Goal: Check status: Check status

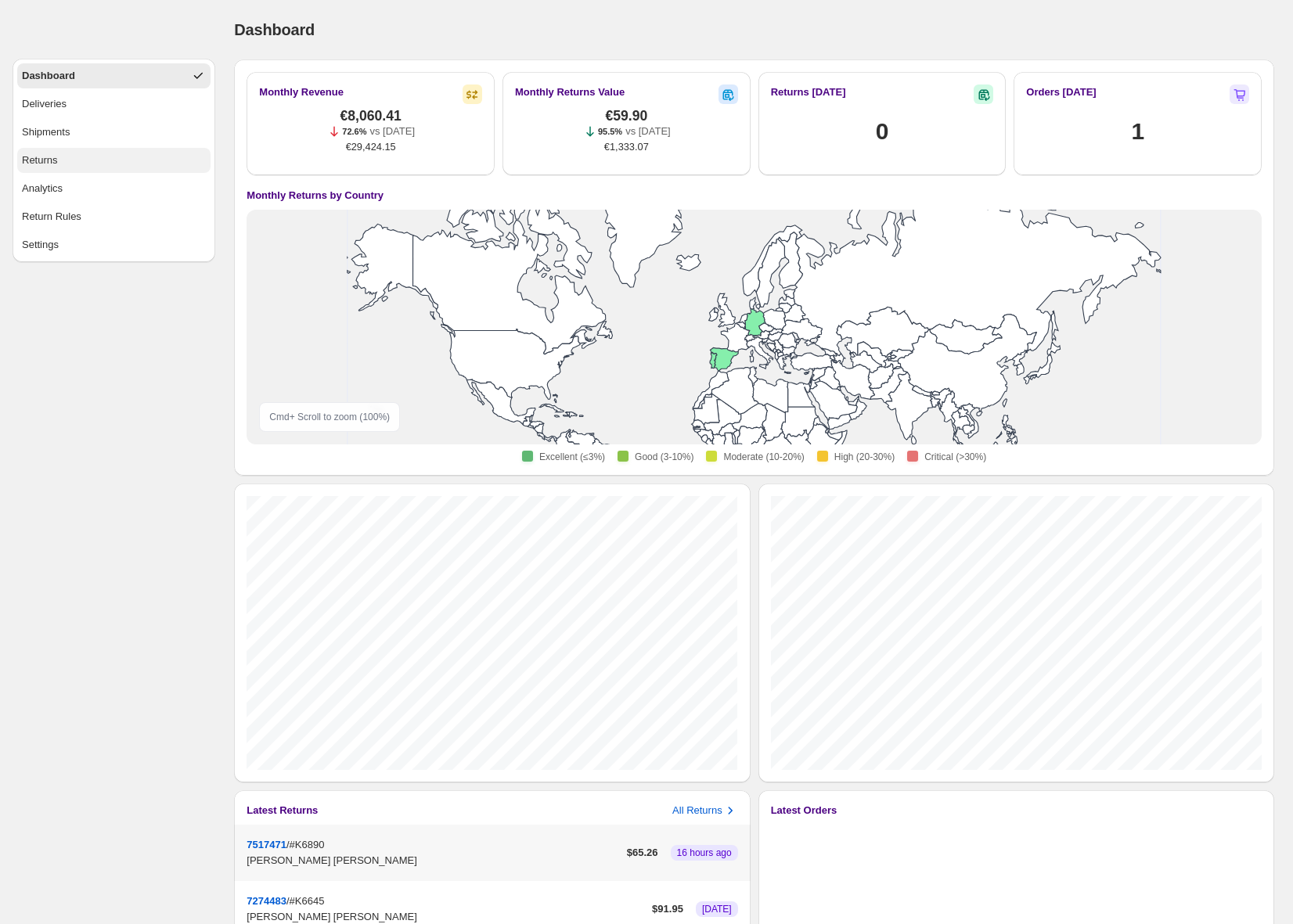
click at [50, 159] on div "Returns" at bounding box center [39, 160] width 36 height 15
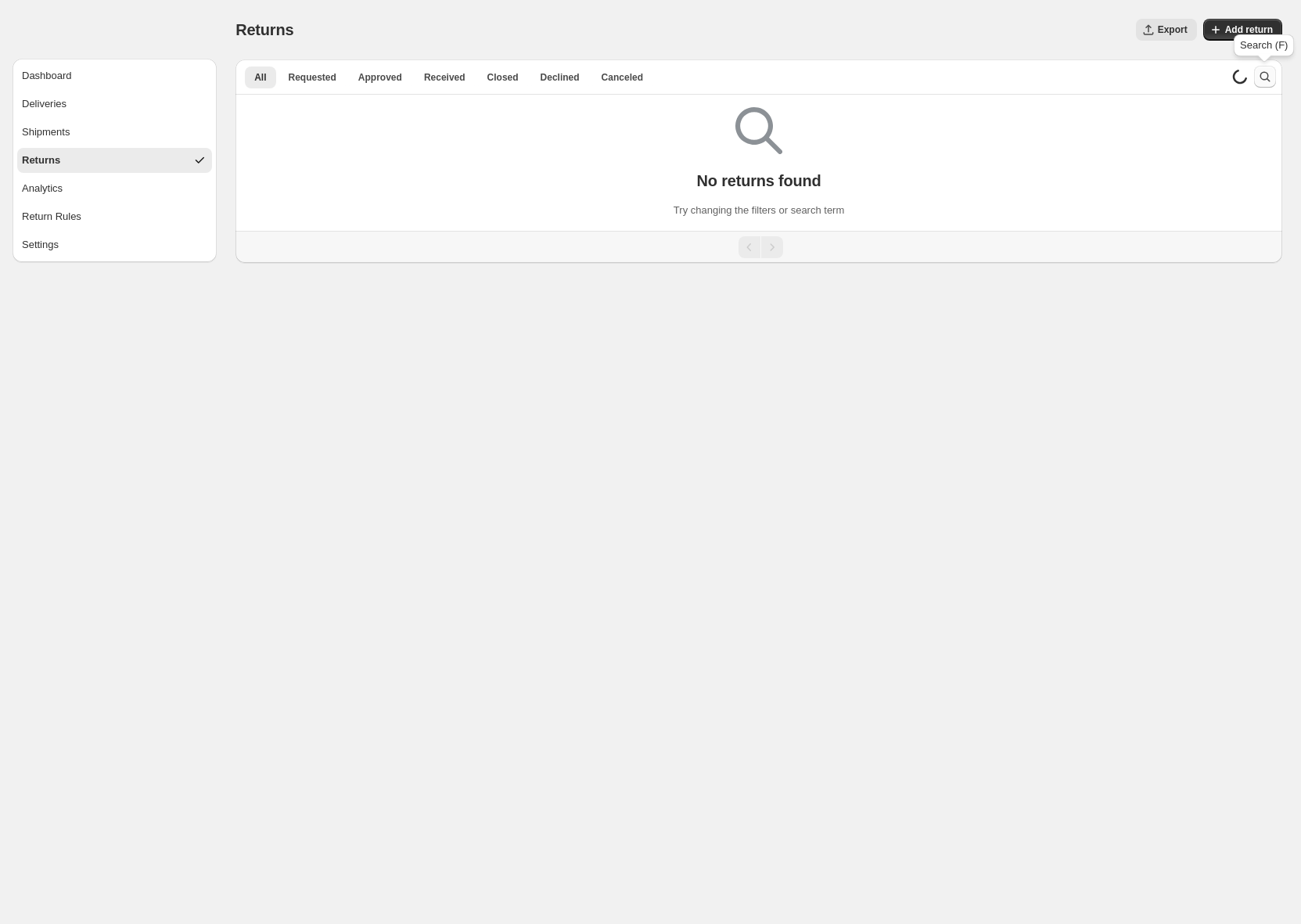
click at [1266, 76] on icon "Search and filter results" at bounding box center [1265, 76] width 15 height 15
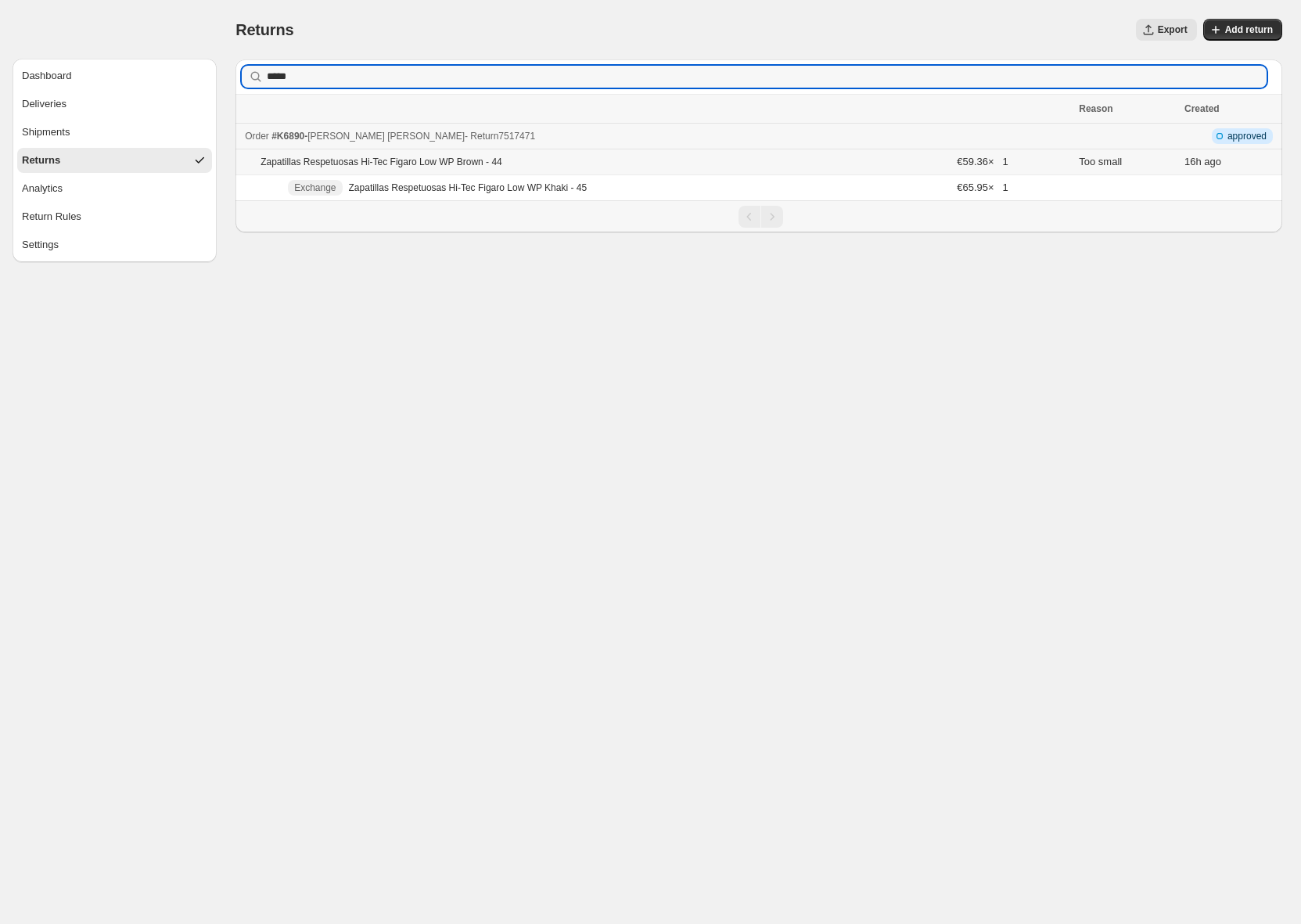
type input "*****"
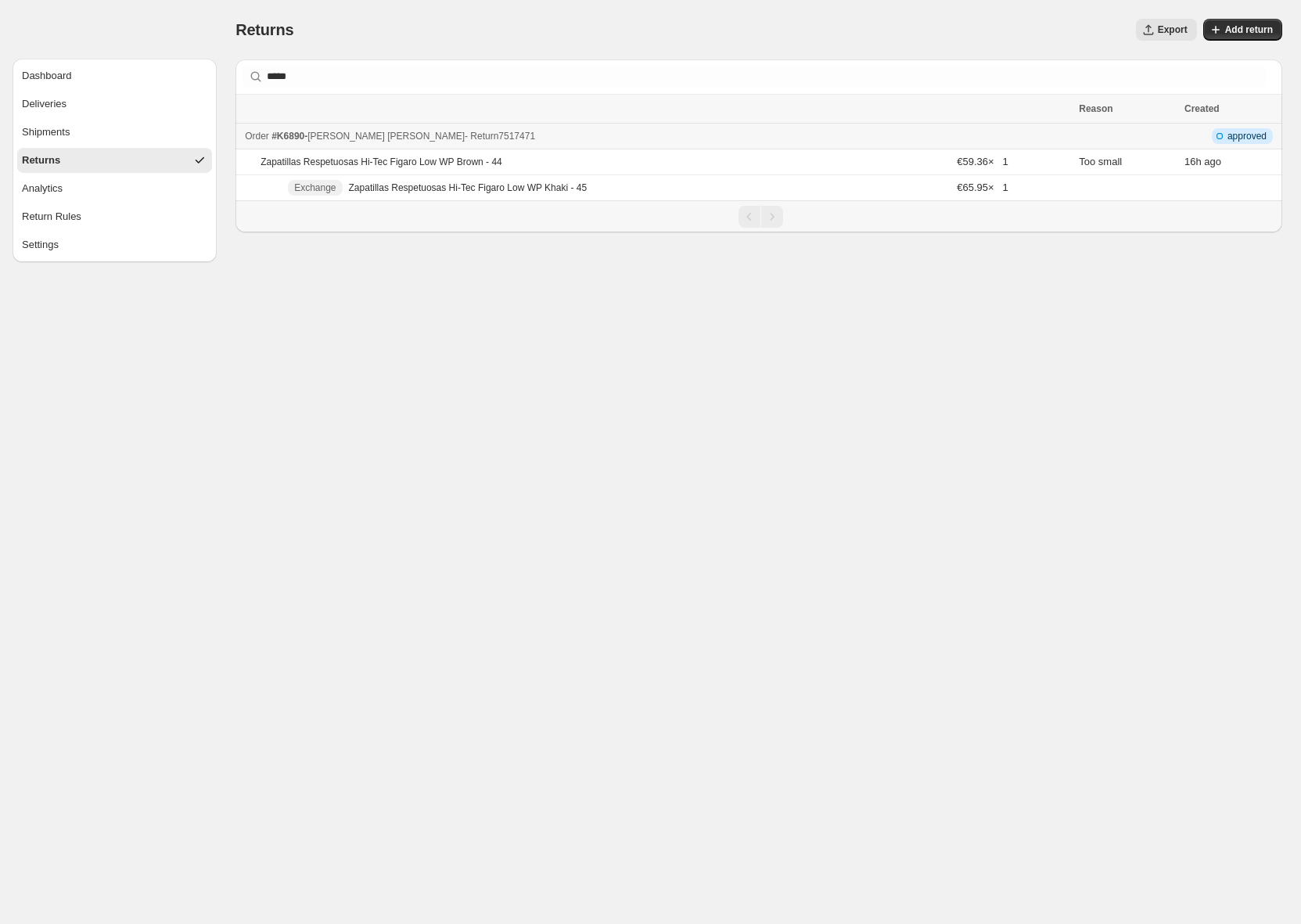
click at [604, 130] on div "Order #K6890 - MARIA PILAR JIMENEZ GARCIA - Return 7517471" at bounding box center [657, 136] width 825 height 15
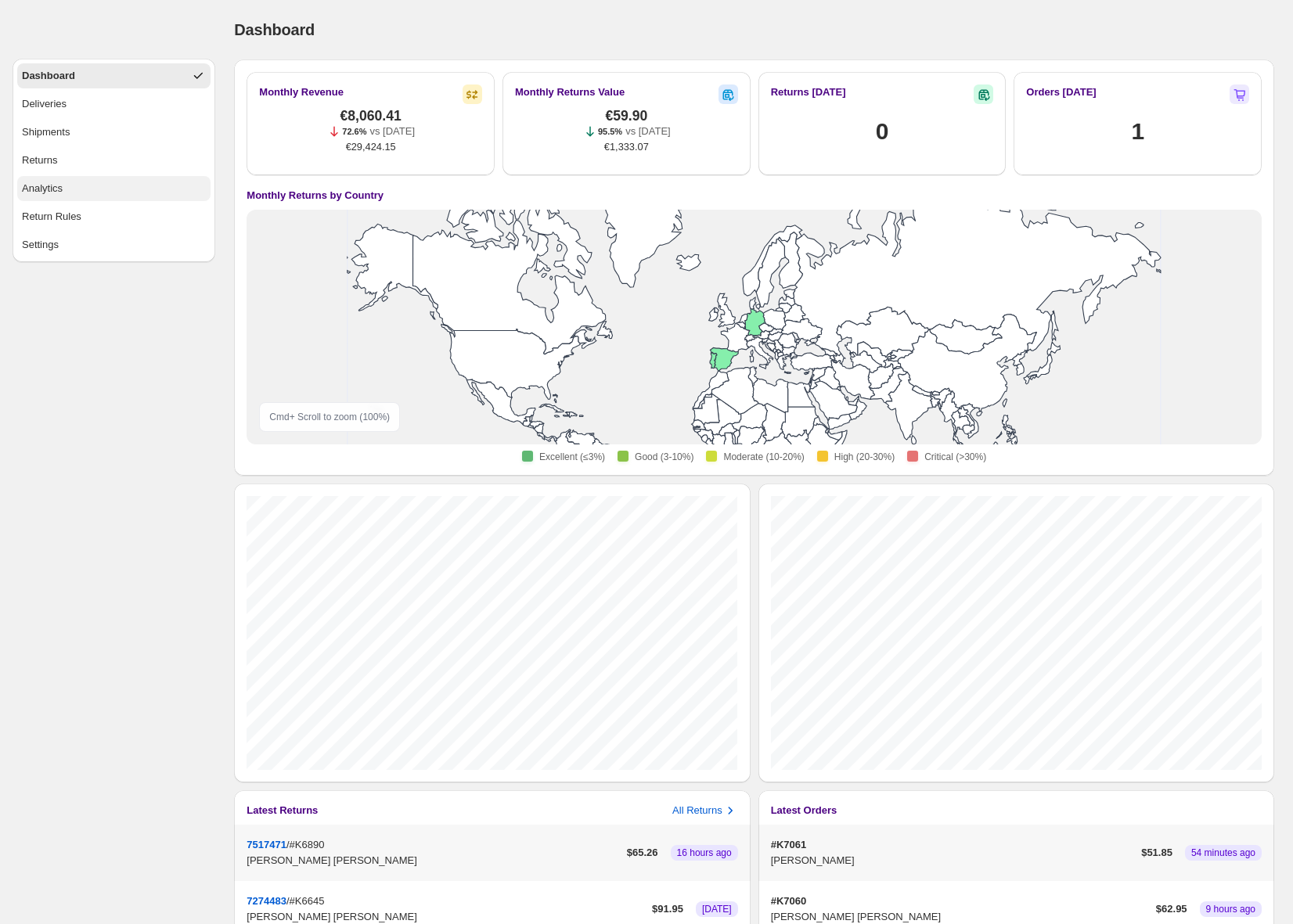
drag, startPoint x: 79, startPoint y: 156, endPoint x: 168, endPoint y: 189, distance: 94.9
click at [79, 157] on button "Returns" at bounding box center [113, 160] width 194 height 25
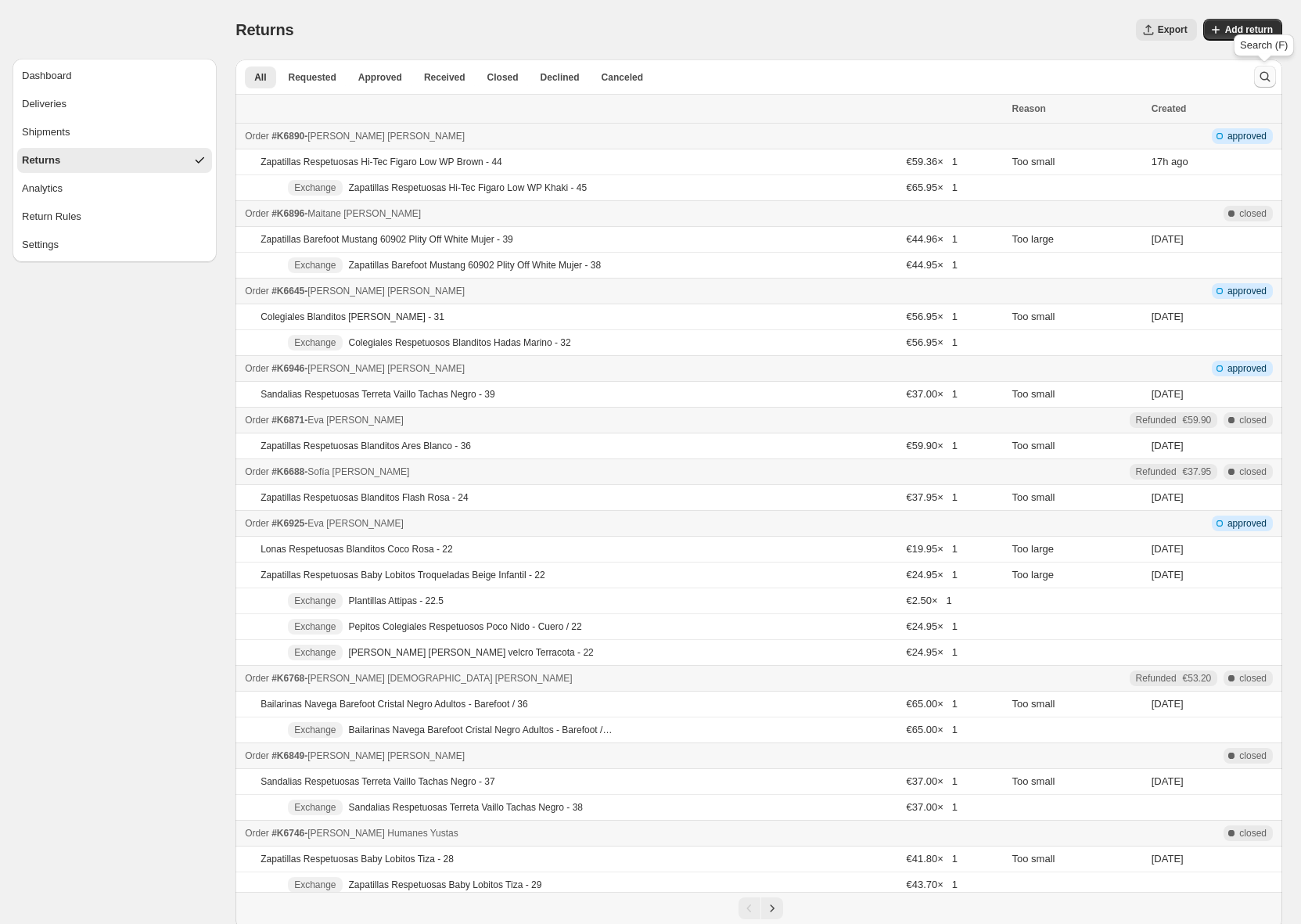
click at [1262, 76] on div "Dashboard Deliveries Shipments Returns Analytics Return Rules Settings Returns.…" at bounding box center [650, 465] width 1301 height 930
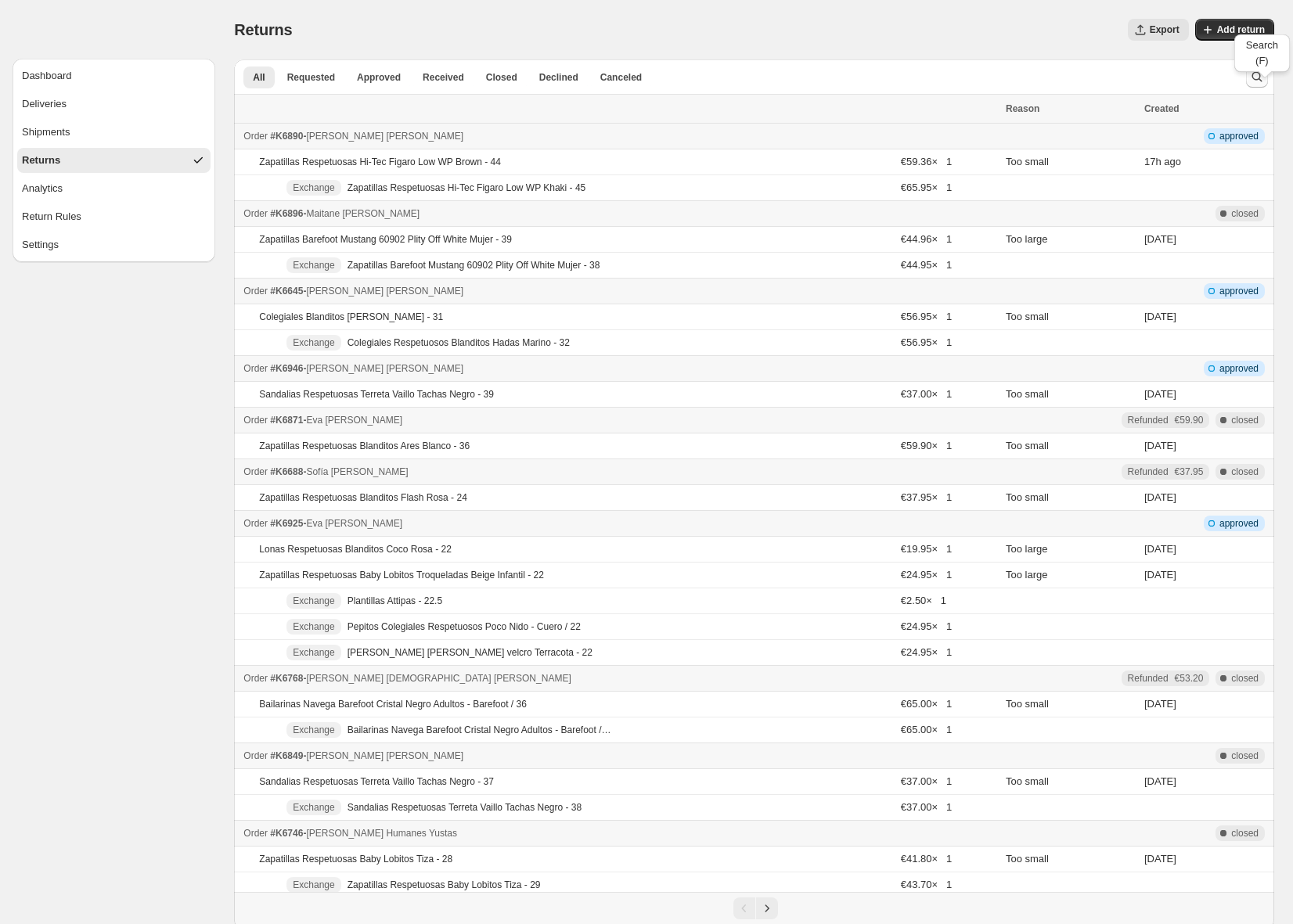
click at [1262, 81] on icon "Search and filter results" at bounding box center [1256, 76] width 15 height 15
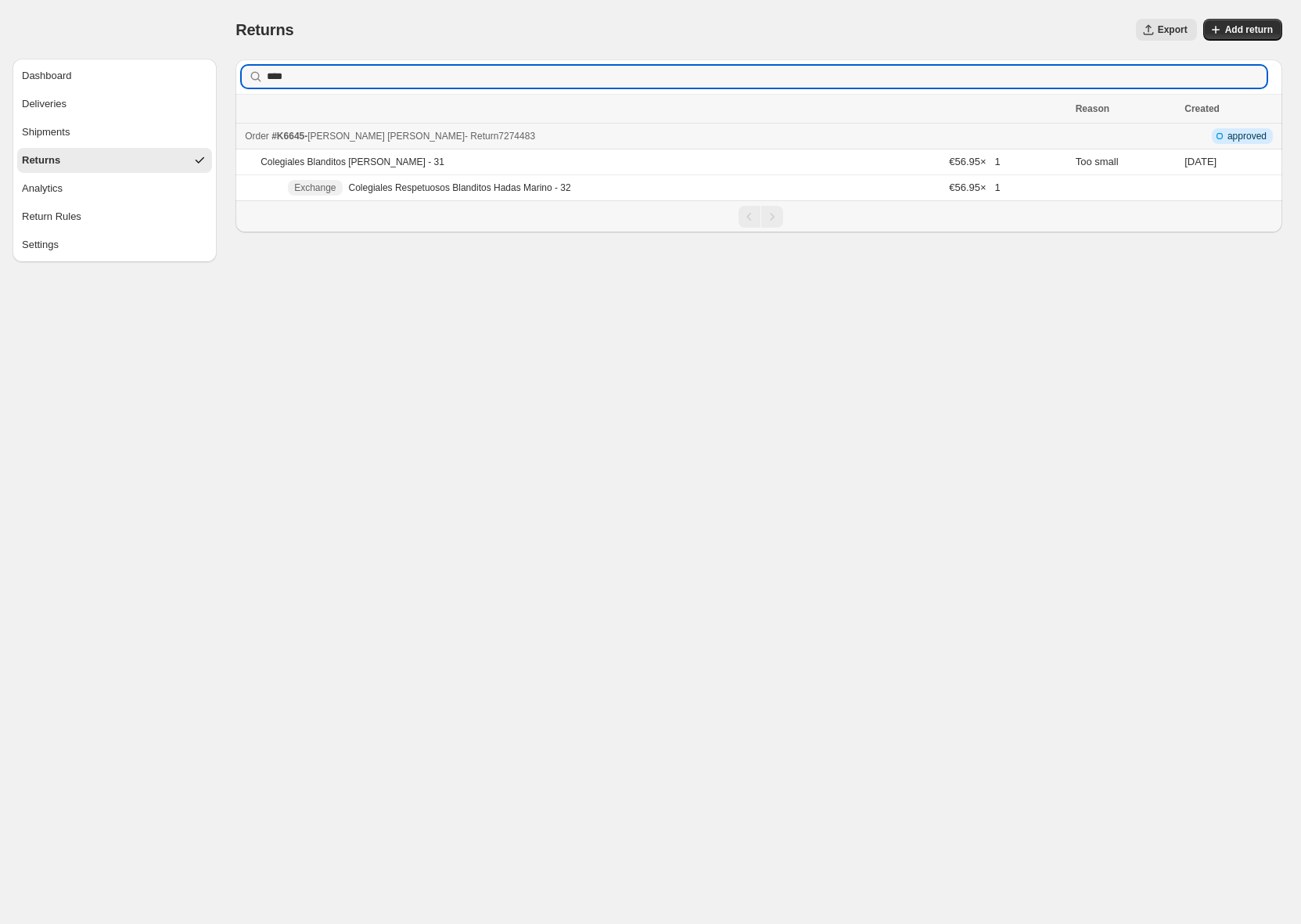
type input "****"
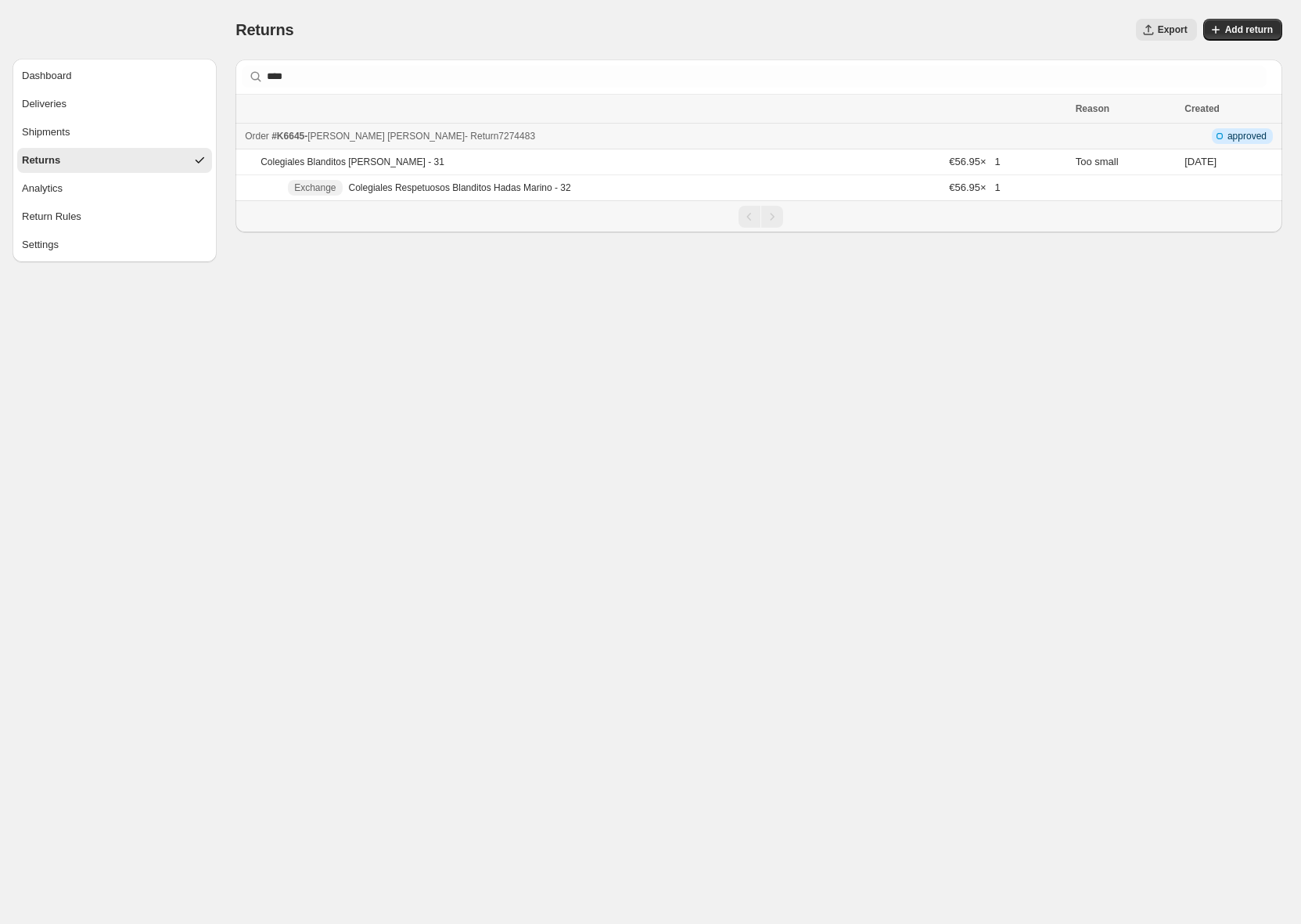
click at [596, 139] on div "Order #K6645 - [PERSON_NAME] [PERSON_NAME] - Return 7274483" at bounding box center [655, 136] width 822 height 15
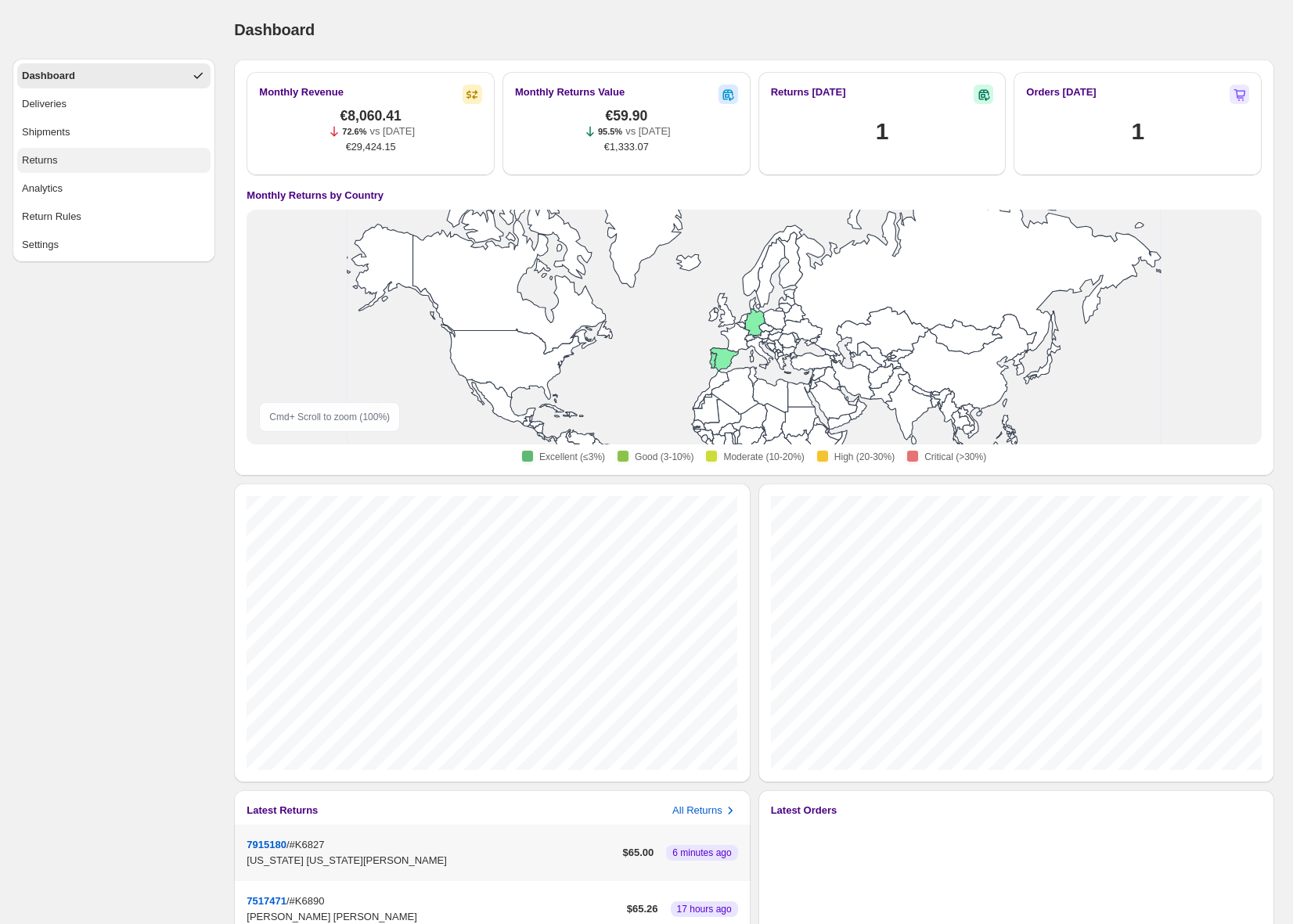
click at [108, 155] on button "Returns" at bounding box center [113, 160] width 194 height 25
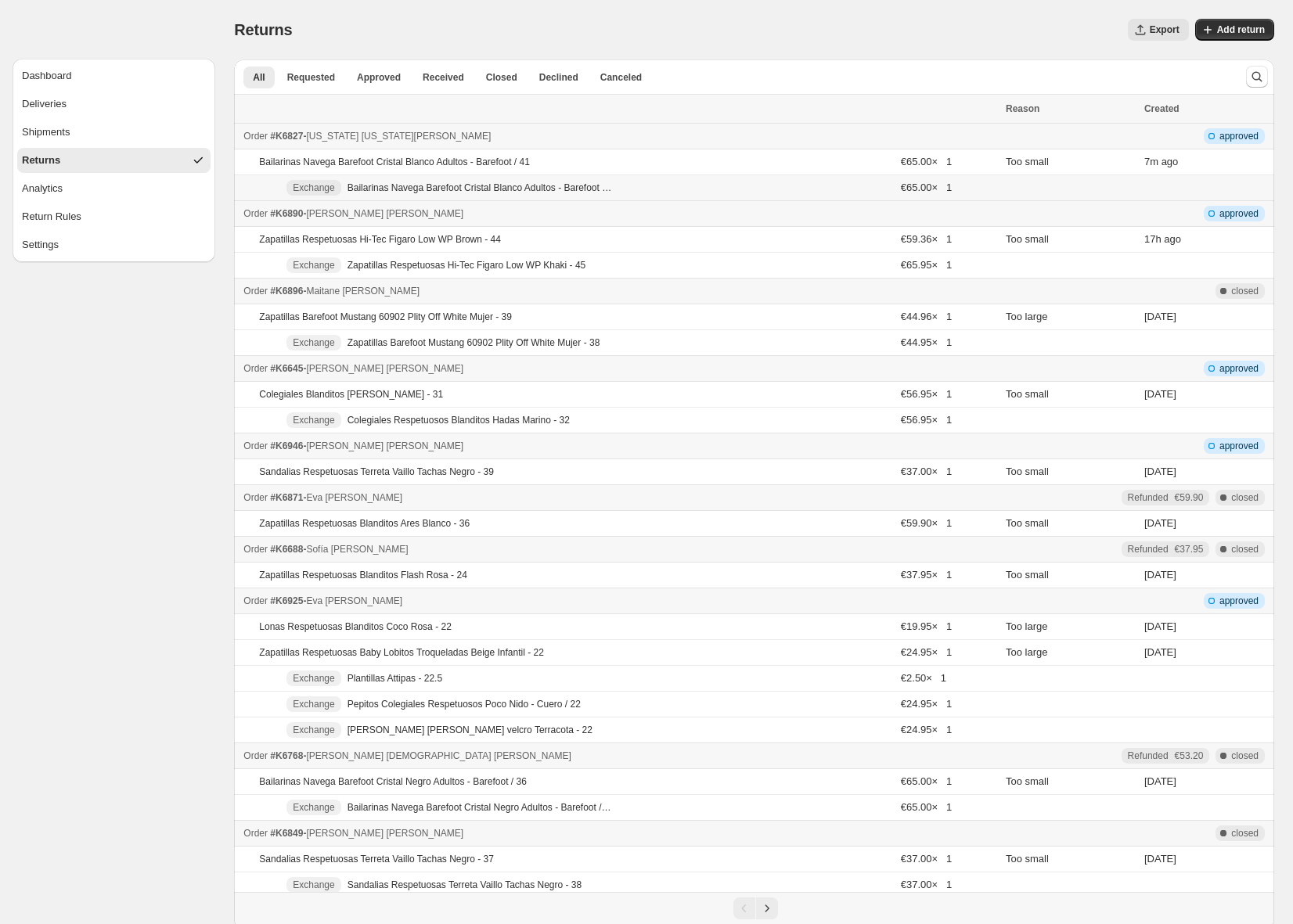
click at [643, 189] on td "Exchange Bailarinas Navega Barefoot [PERSON_NAME] Adultos - Barefoot / 42" at bounding box center [564, 188] width 661 height 26
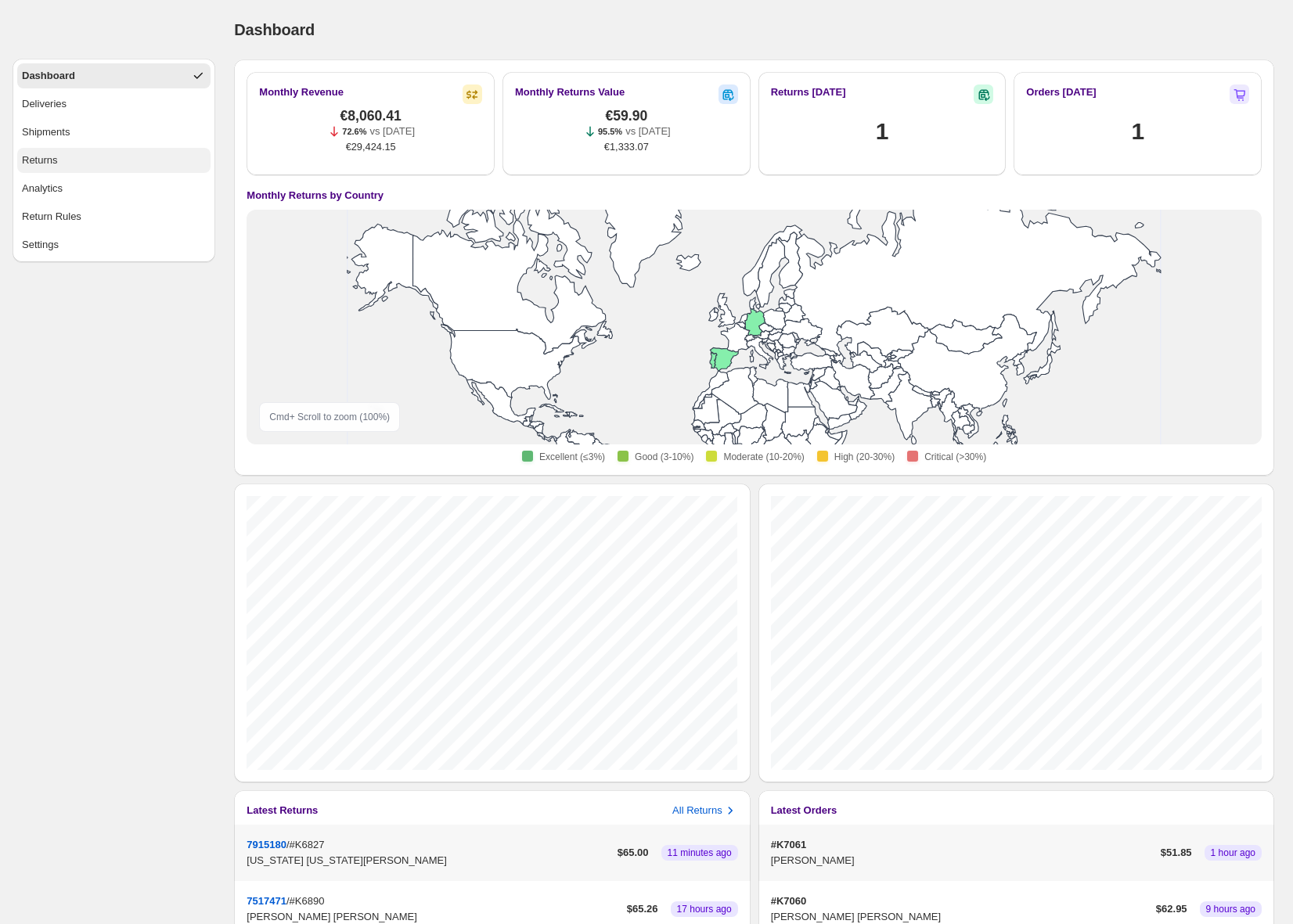
click at [63, 157] on button "Returns" at bounding box center [113, 160] width 194 height 25
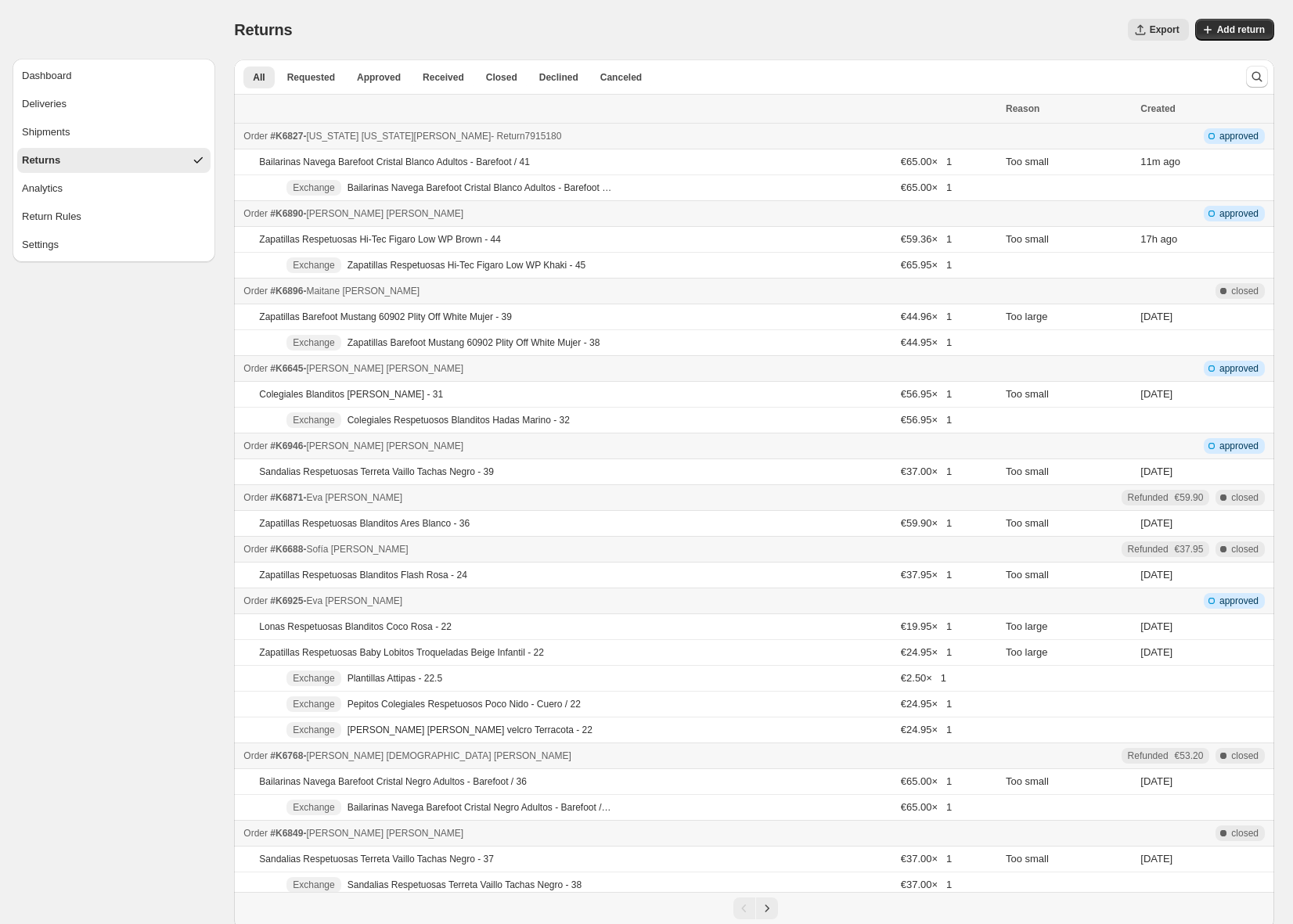
click at [748, 135] on div "Order #K6827 - Virginia Virginia Gutiérrez - Return 7915180" at bounding box center [619, 136] width 753 height 15
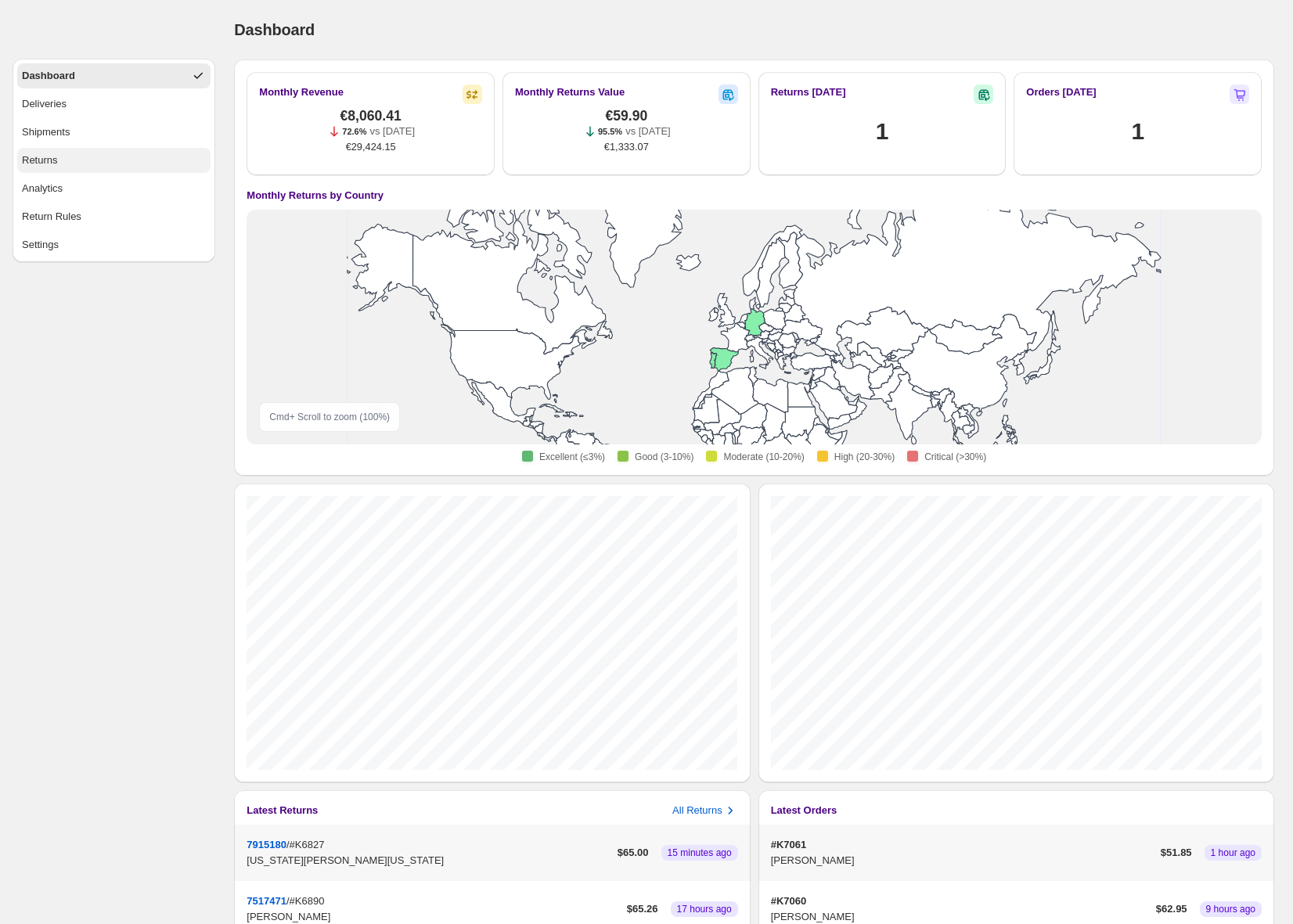
click at [92, 156] on button "Returns" at bounding box center [113, 160] width 194 height 25
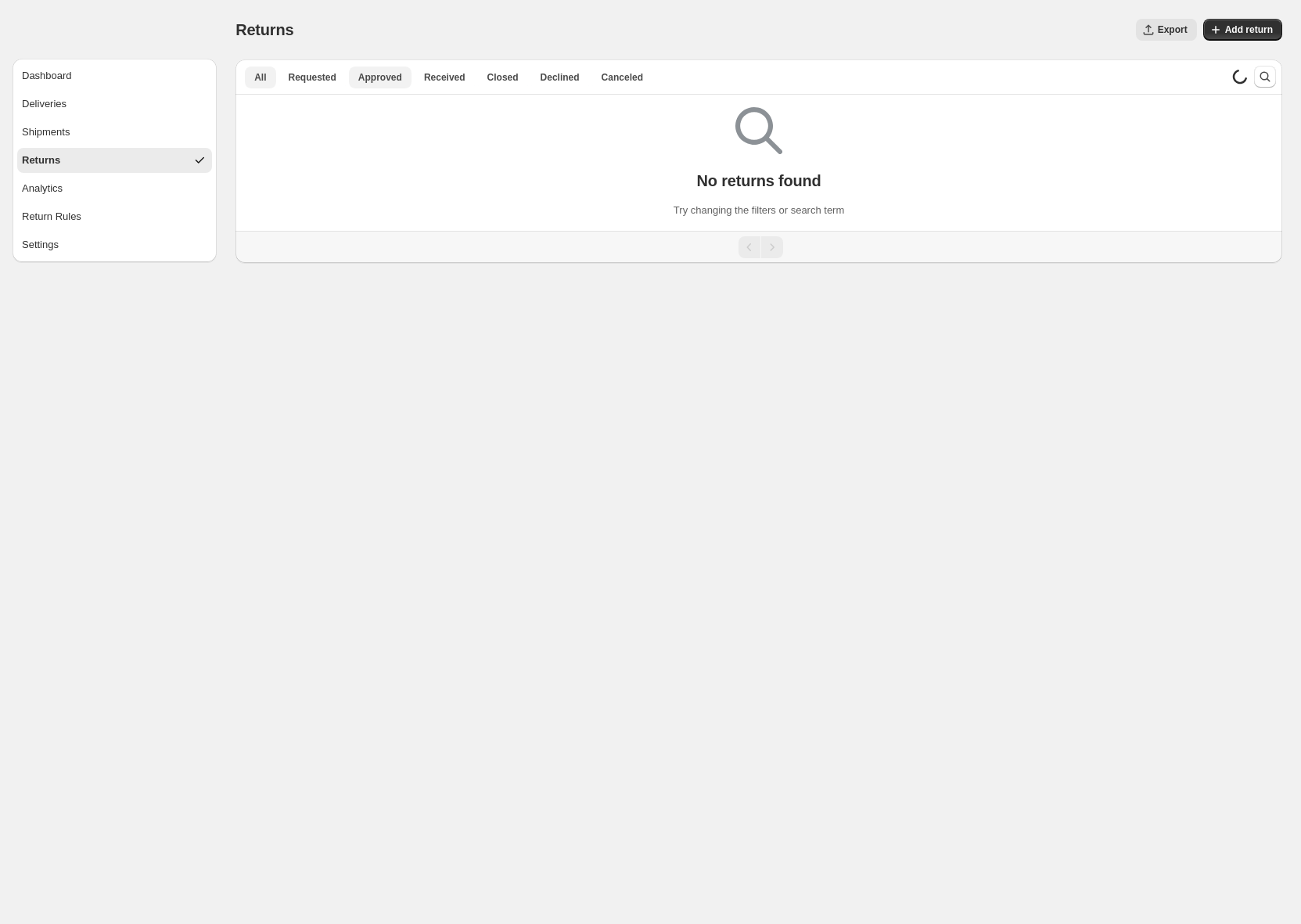
click at [401, 76] on span "Approved" at bounding box center [380, 78] width 44 height 13
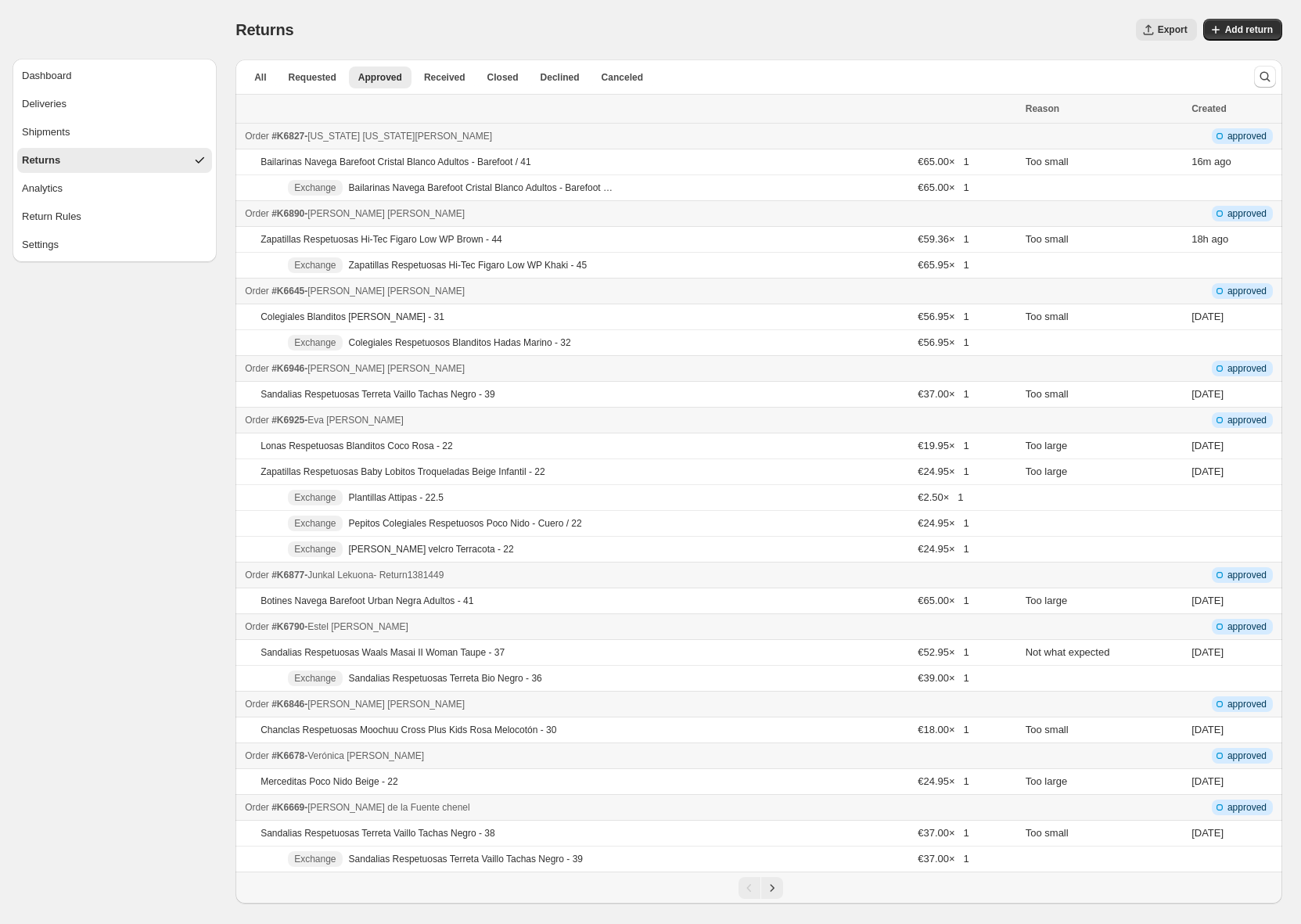
click at [624, 575] on div "Order #K6877 - Junkal Lekuona - Return 1381449" at bounding box center [630, 574] width 772 height 15
